Goal: Task Accomplishment & Management: Complete application form

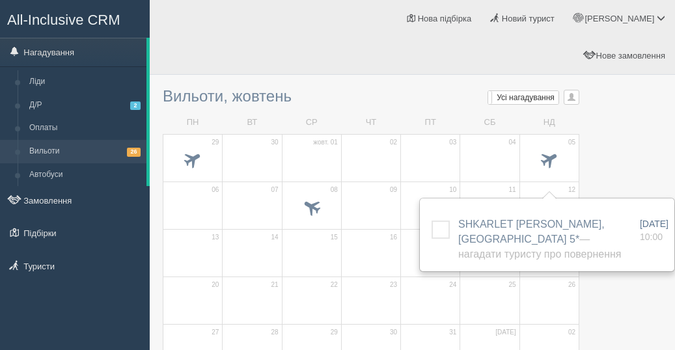
scroll to position [152, 0]
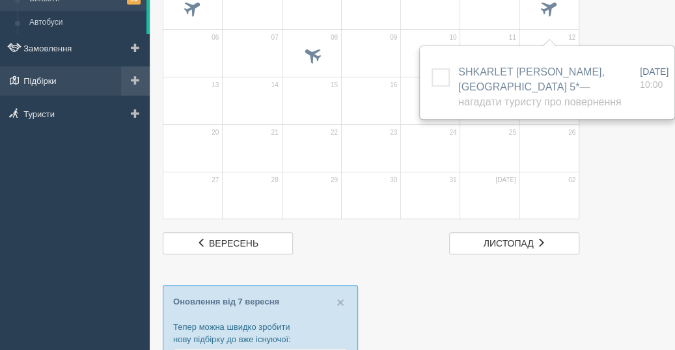
click at [57, 79] on link "Підбірки" at bounding box center [75, 80] width 150 height 29
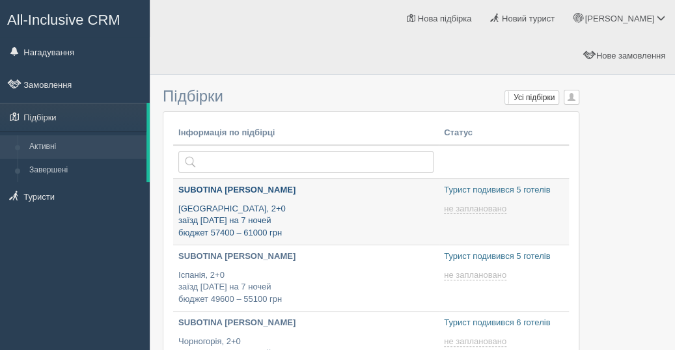
type input "2025-09-08 15:50"
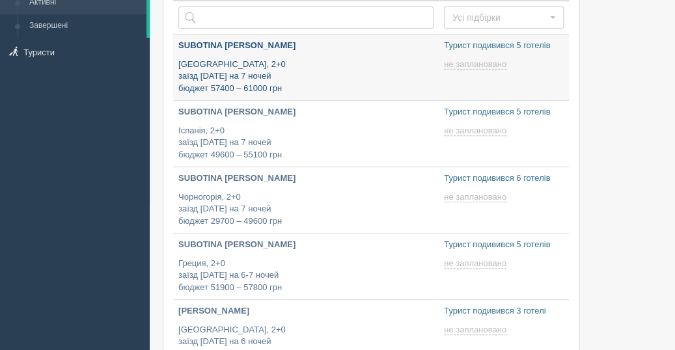
type input "2025-09-08 13:40"
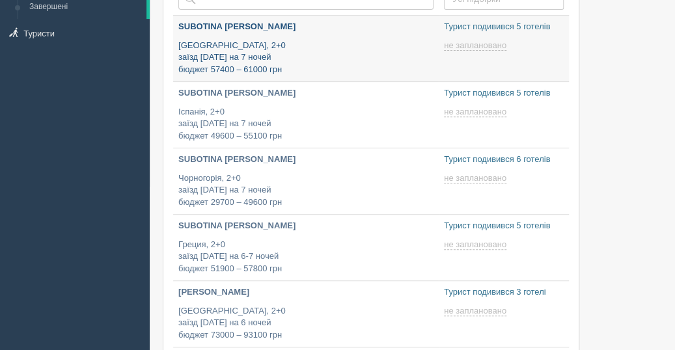
type input "2025-09-08 13:35"
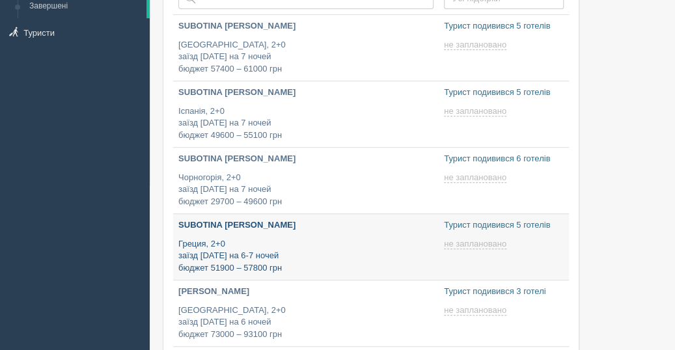
click at [335, 238] on p "Греция, 2+0 заїзд 14 вересня на 6-7 ночей бюджет 51900 – 57800 грн" at bounding box center [305, 256] width 255 height 36
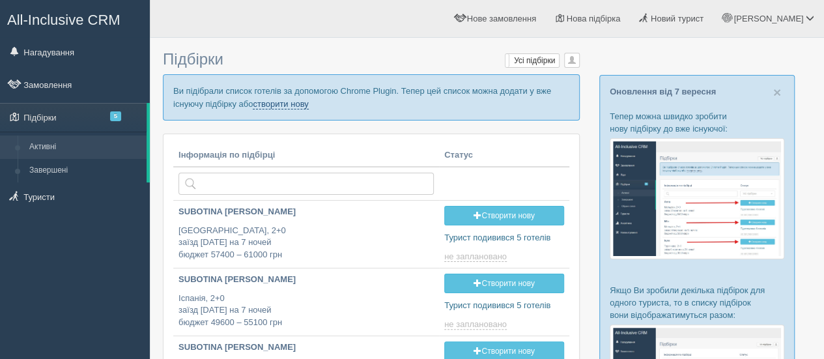
click at [301, 99] on link "створити нову" at bounding box center [280, 104] width 55 height 10
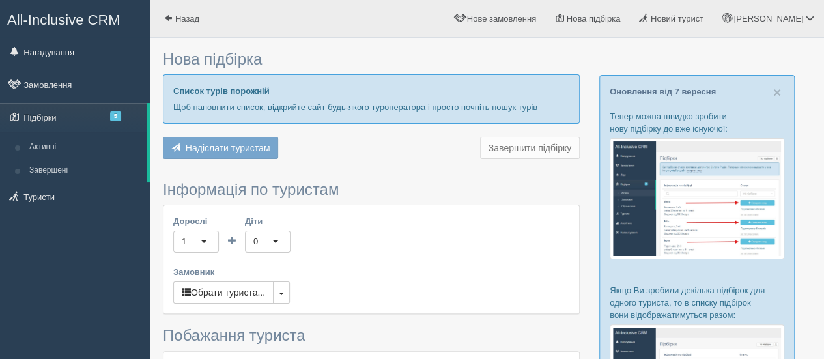
type input "6"
type input "53800"
type input "59900"
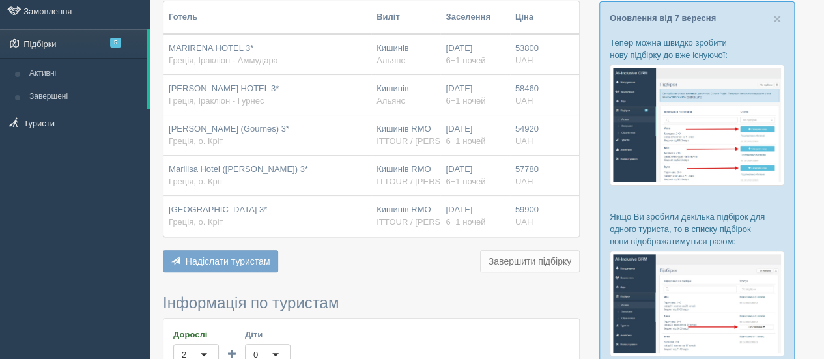
scroll to position [214, 0]
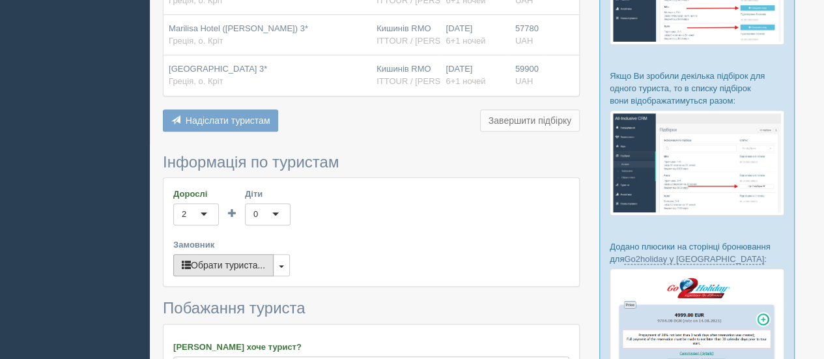
click at [233, 268] on button "Обрати туриста..." at bounding box center [223, 265] width 100 height 22
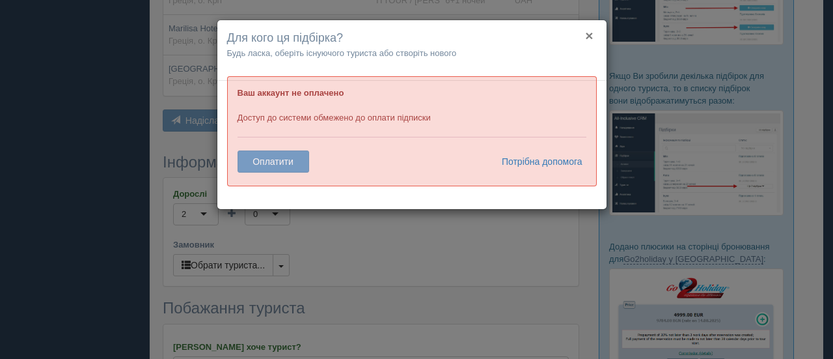
click at [590, 35] on button "×" at bounding box center [589, 36] width 8 height 14
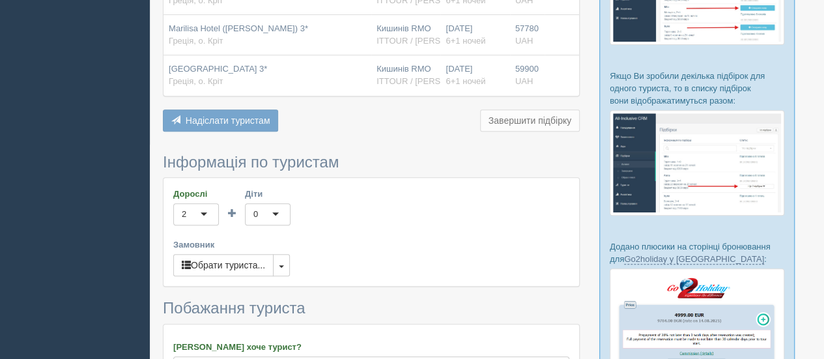
scroll to position [0, 0]
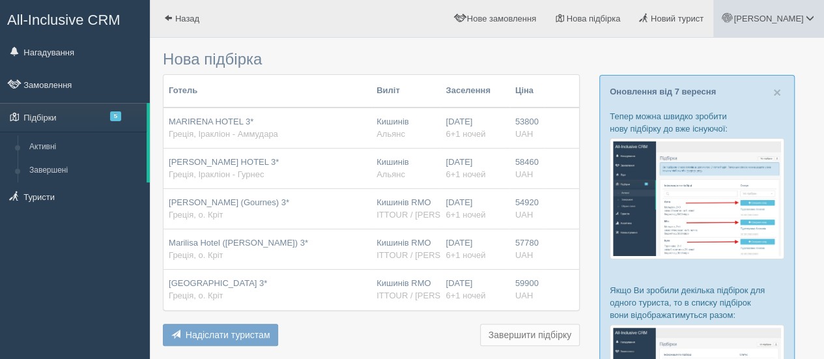
click at [795, 19] on span "[PERSON_NAME]" at bounding box center [768, 19] width 70 height 10
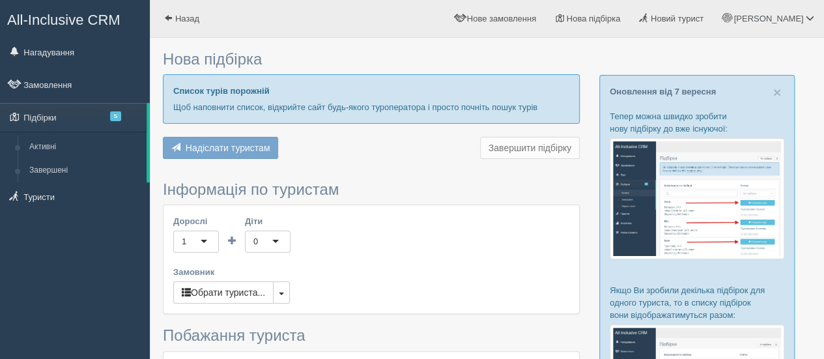
type input "6"
type input "53800"
type input "59900"
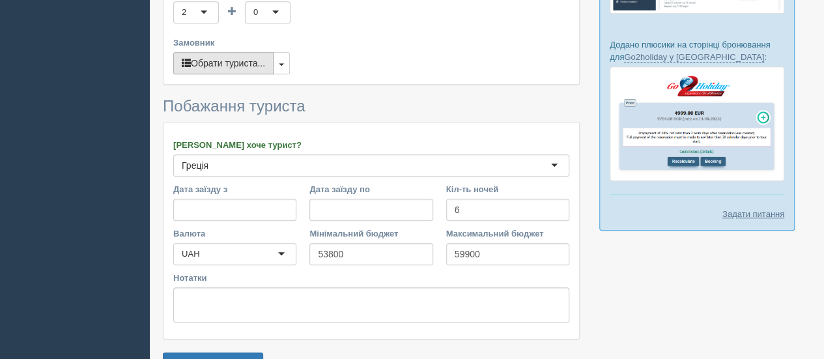
scroll to position [492, 0]
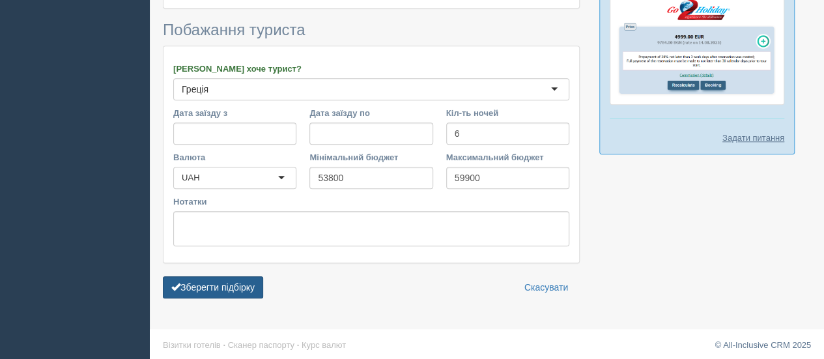
click at [225, 276] on button "Зберегти підбірку" at bounding box center [213, 287] width 100 height 22
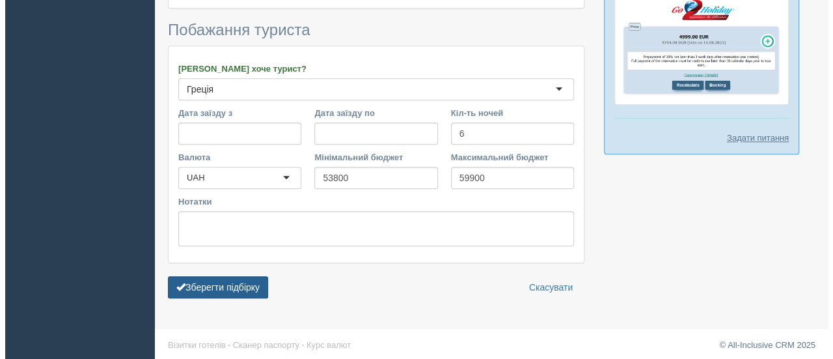
scroll to position [444, 0]
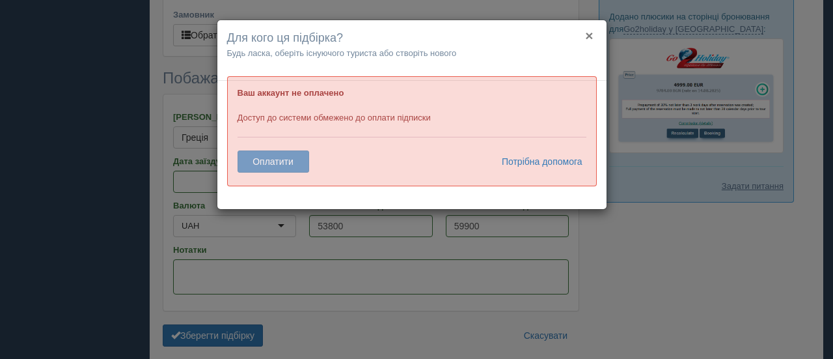
click at [592, 33] on button "×" at bounding box center [589, 36] width 8 height 14
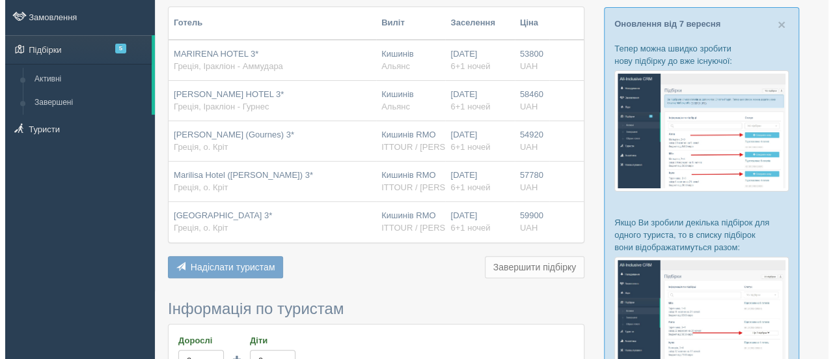
scroll to position [0, 0]
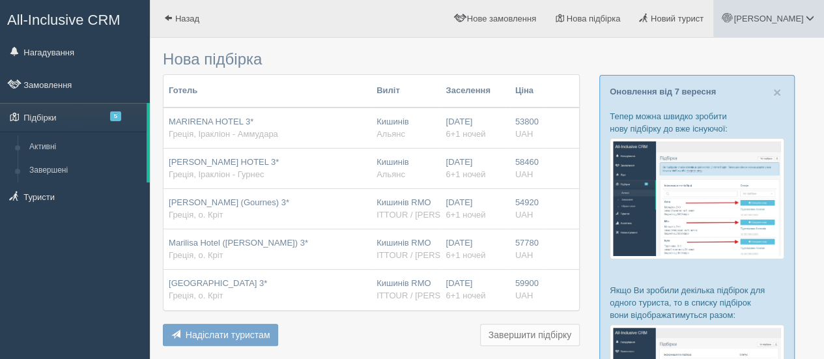
click at [798, 19] on span "[PERSON_NAME]" at bounding box center [768, 19] width 70 height 10
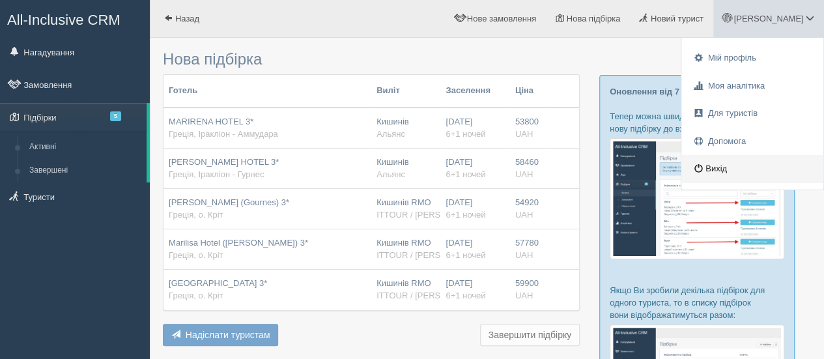
click at [731, 166] on link "Вихід" at bounding box center [752, 169] width 142 height 28
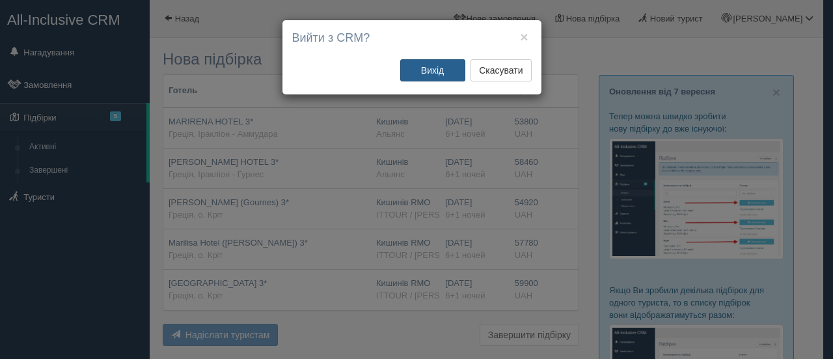
click at [434, 66] on button "Вихід" at bounding box center [432, 70] width 65 height 22
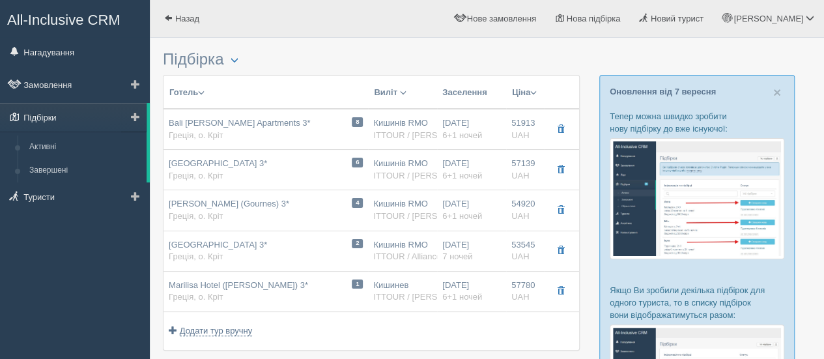
click at [36, 118] on link "Підбірки" at bounding box center [73, 117] width 146 height 29
